Goal: Use online tool/utility: Utilize a website feature to perform a specific function

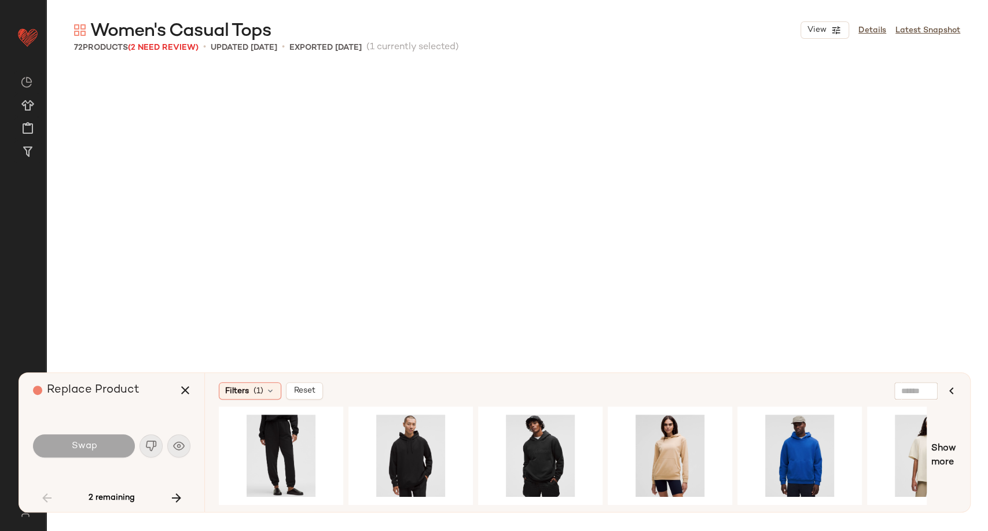
scroll to position [4023, 0]
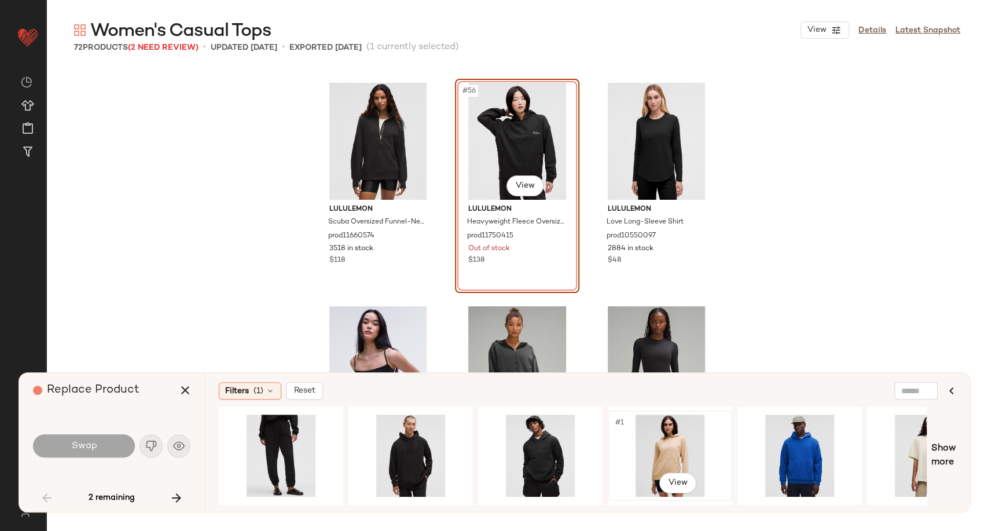
click at [651, 455] on div "#1 View" at bounding box center [670, 456] width 116 height 82
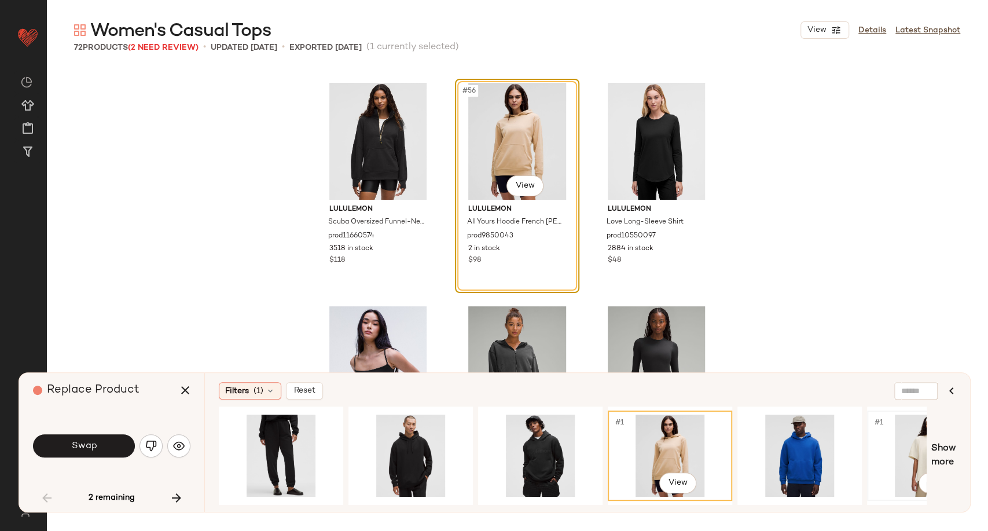
click at [904, 464] on div "#1 View" at bounding box center [929, 456] width 116 height 82
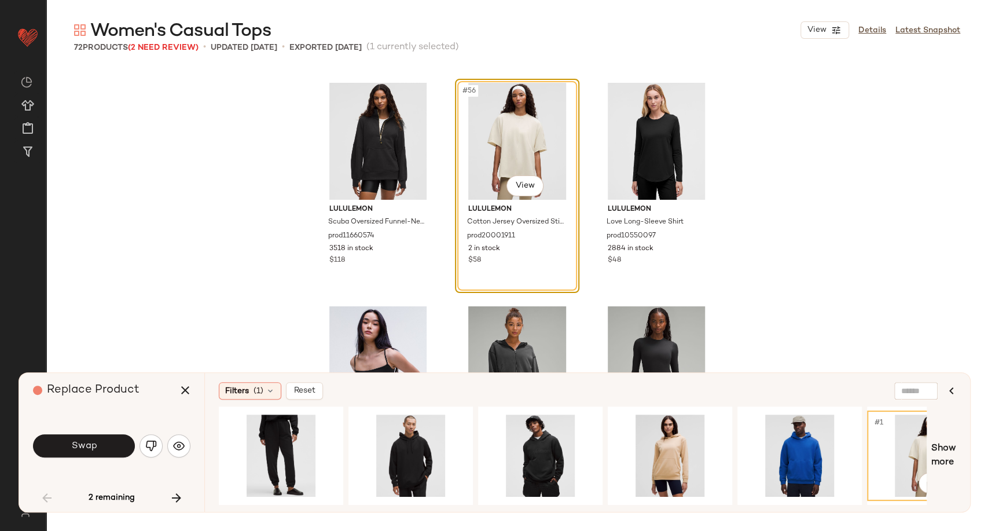
click at [895, 507] on div "Filters (1) Reset #1 View Show more" at bounding box center [587, 442] width 766 height 139
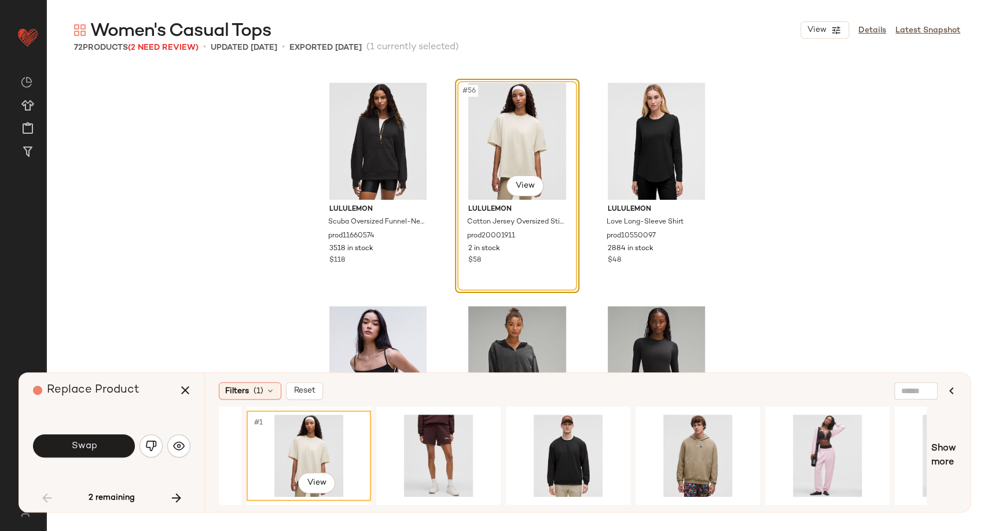
scroll to position [0, 1101]
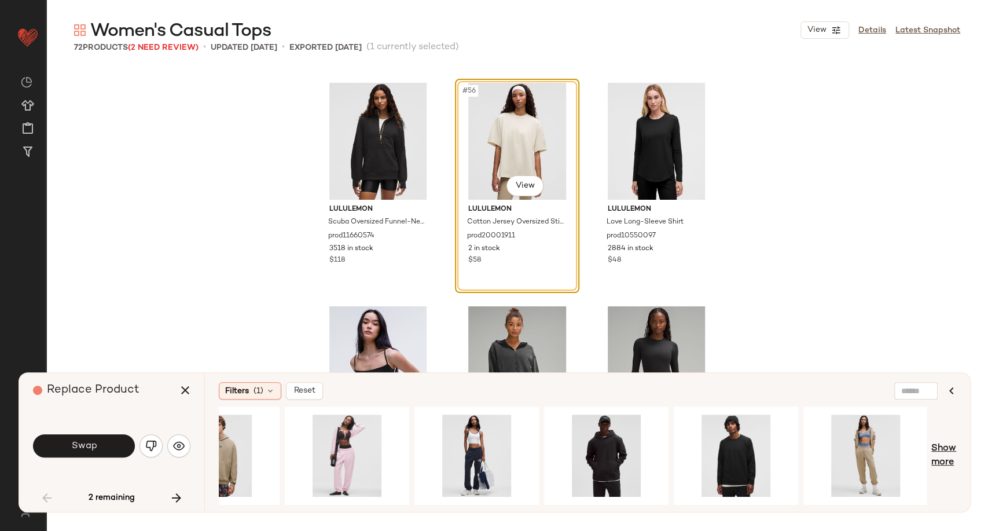
click at [937, 460] on span "Show more" at bounding box center [944, 456] width 25 height 28
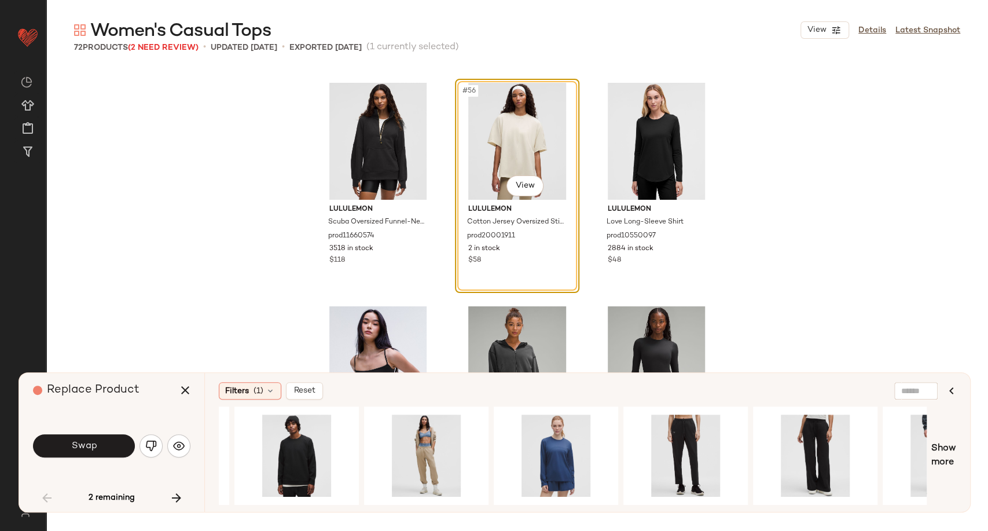
scroll to position [0, 1543]
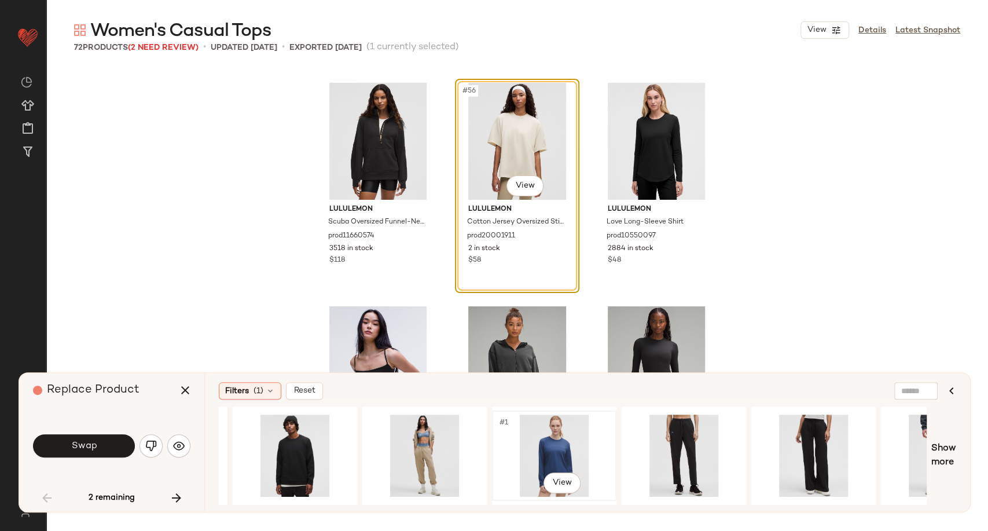
click at [556, 446] on div "#1 View" at bounding box center [554, 456] width 116 height 82
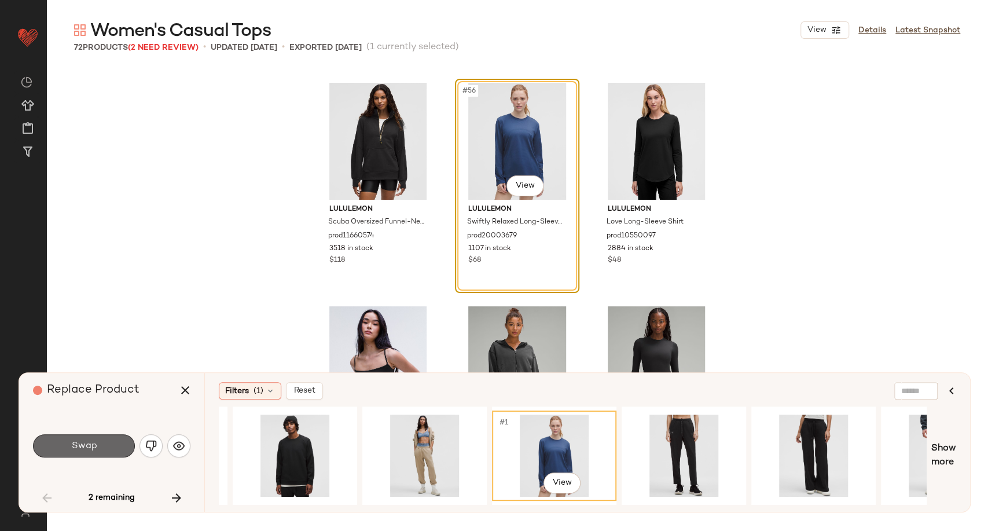
click at [100, 434] on button "Swap" at bounding box center [84, 445] width 102 height 23
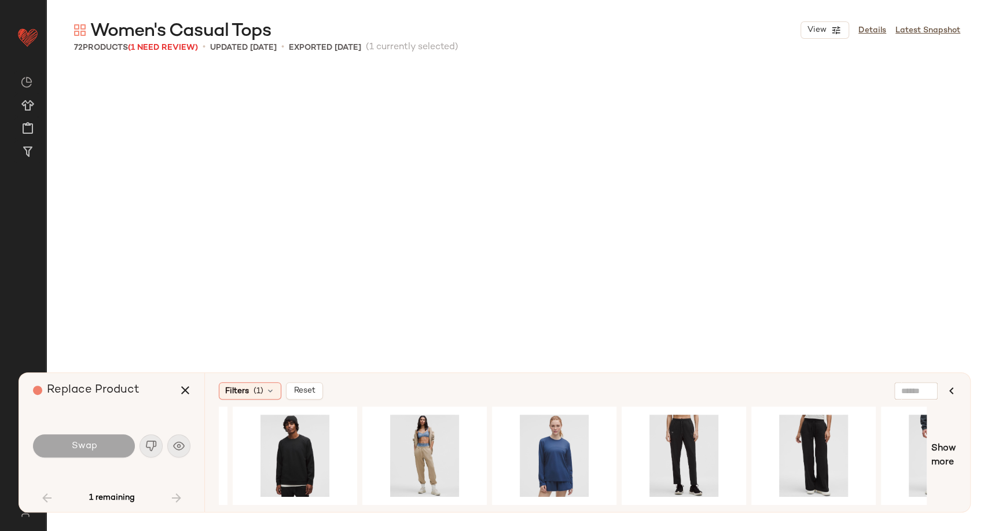
scroll to position [4934, 0]
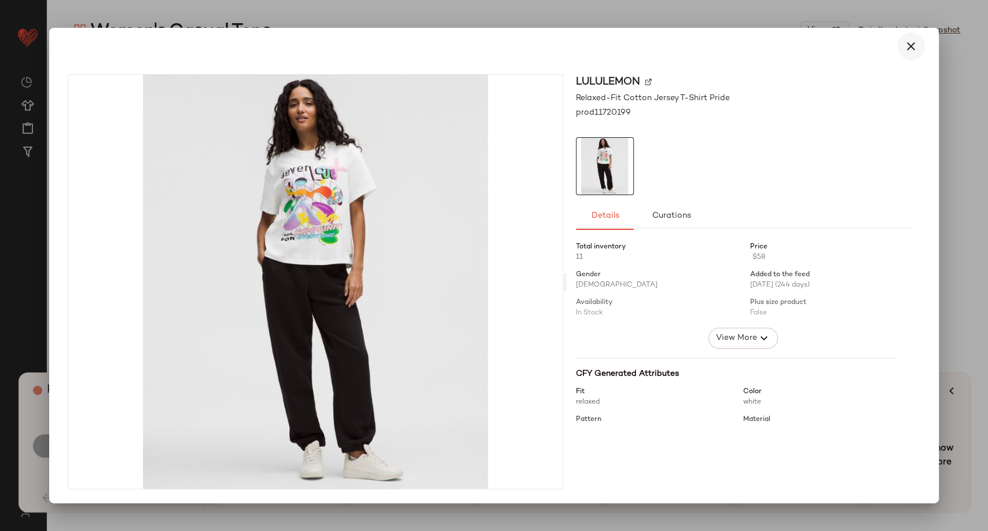
click at [913, 48] on icon "button" at bounding box center [911, 46] width 14 height 14
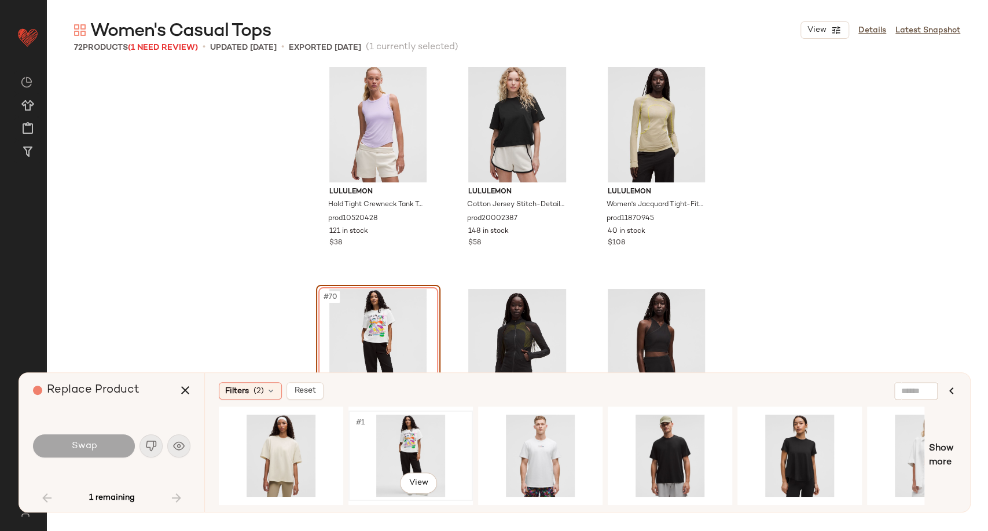
click at [419, 441] on div "#1 View" at bounding box center [411, 456] width 116 height 82
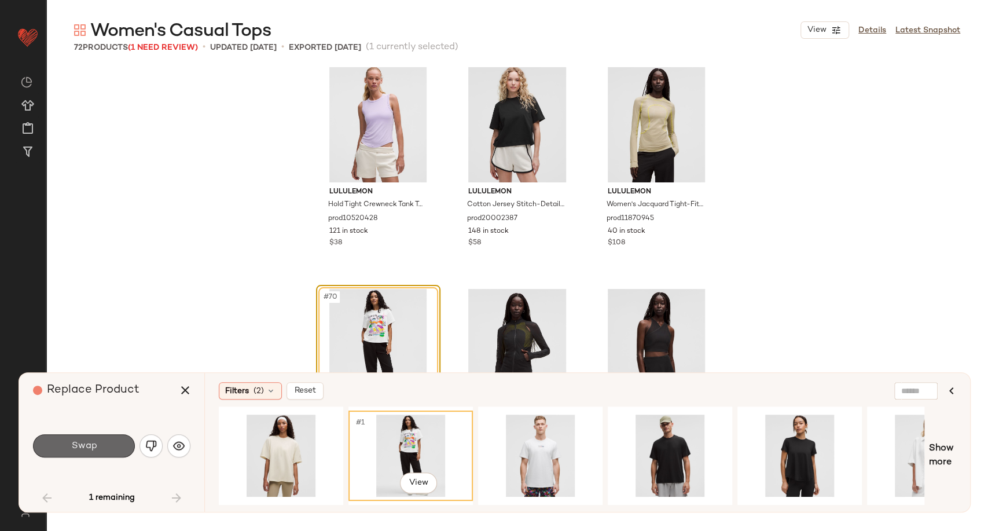
click at [94, 448] on span "Swap" at bounding box center [84, 446] width 26 height 11
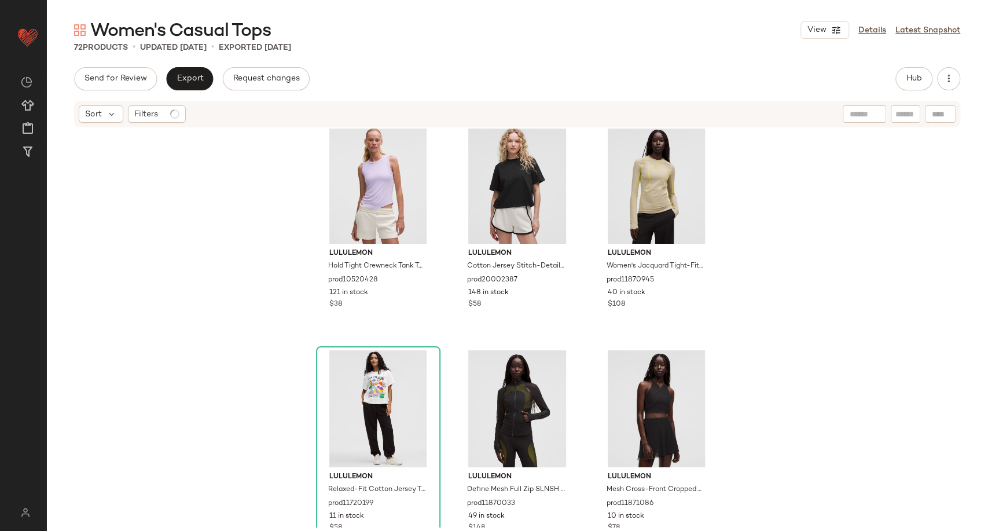
scroll to position [4944, 0]
